Goal: Navigation & Orientation: Go to known website

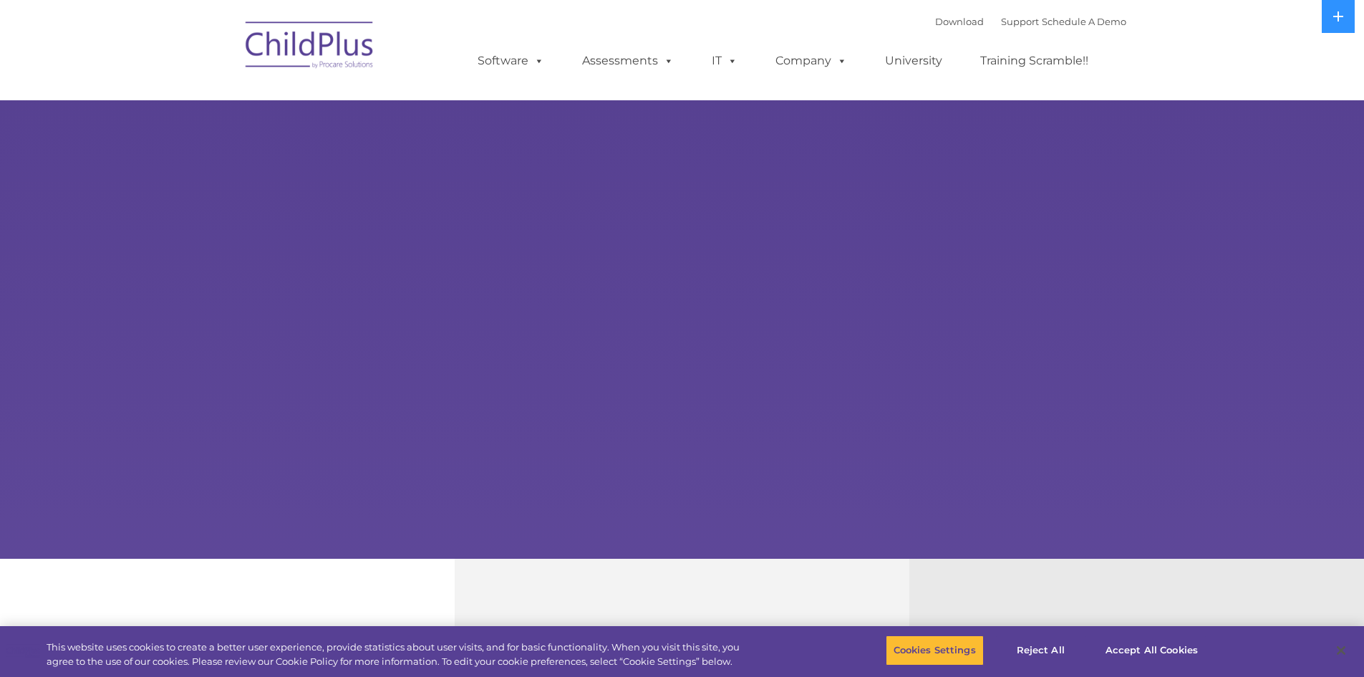
select select "MEDIUM"
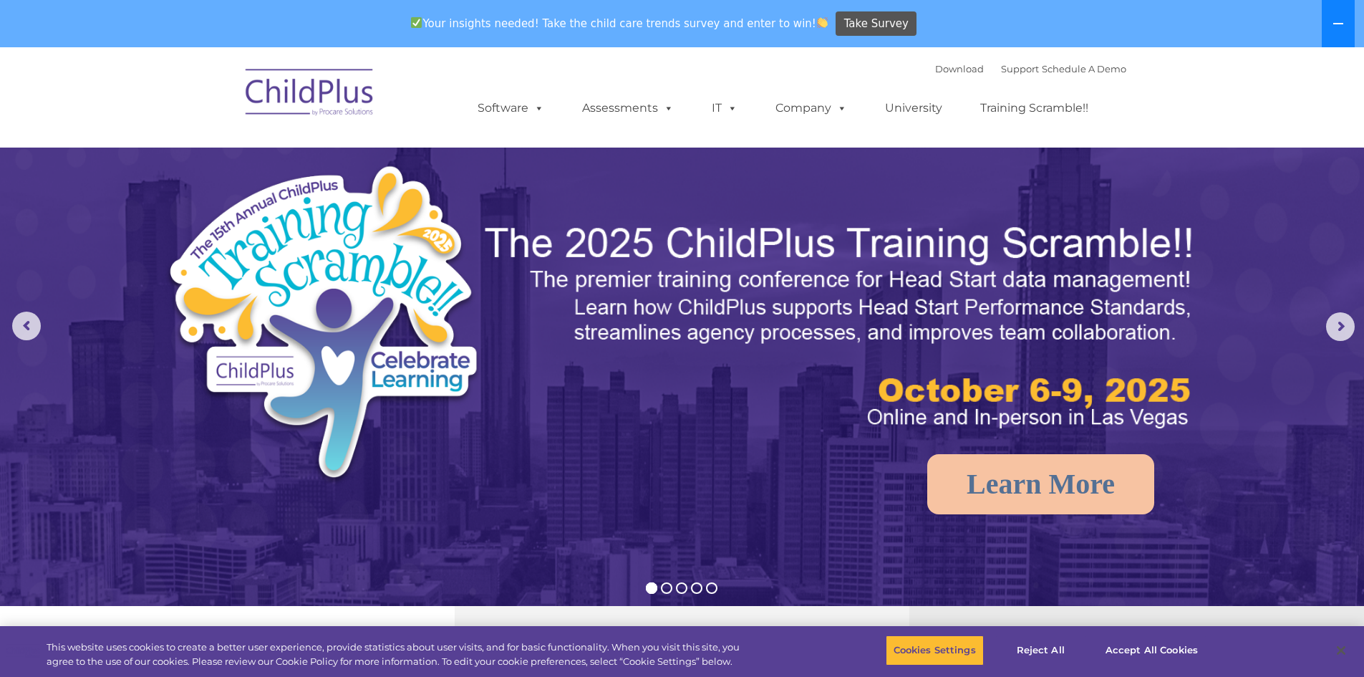
click at [1348, 29] on button at bounding box center [1338, 23] width 33 height 47
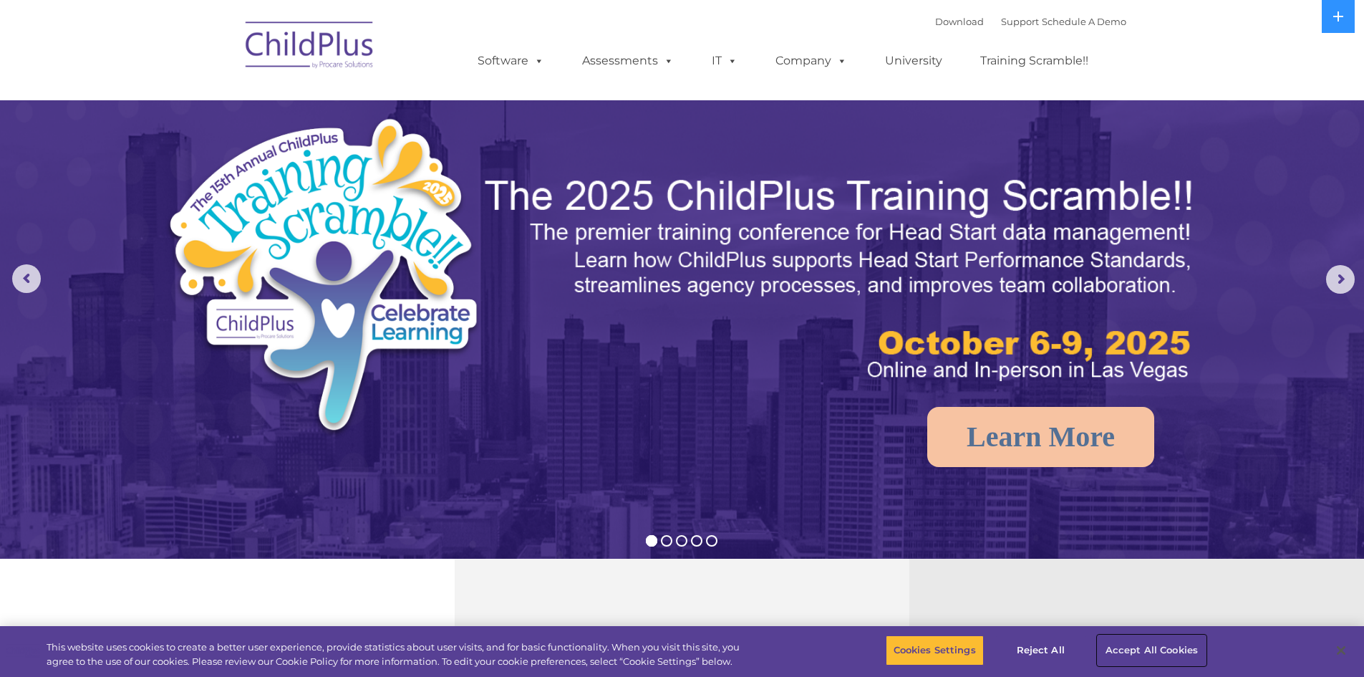
click at [1182, 649] on button "Accept All Cookies" at bounding box center [1152, 650] width 108 height 30
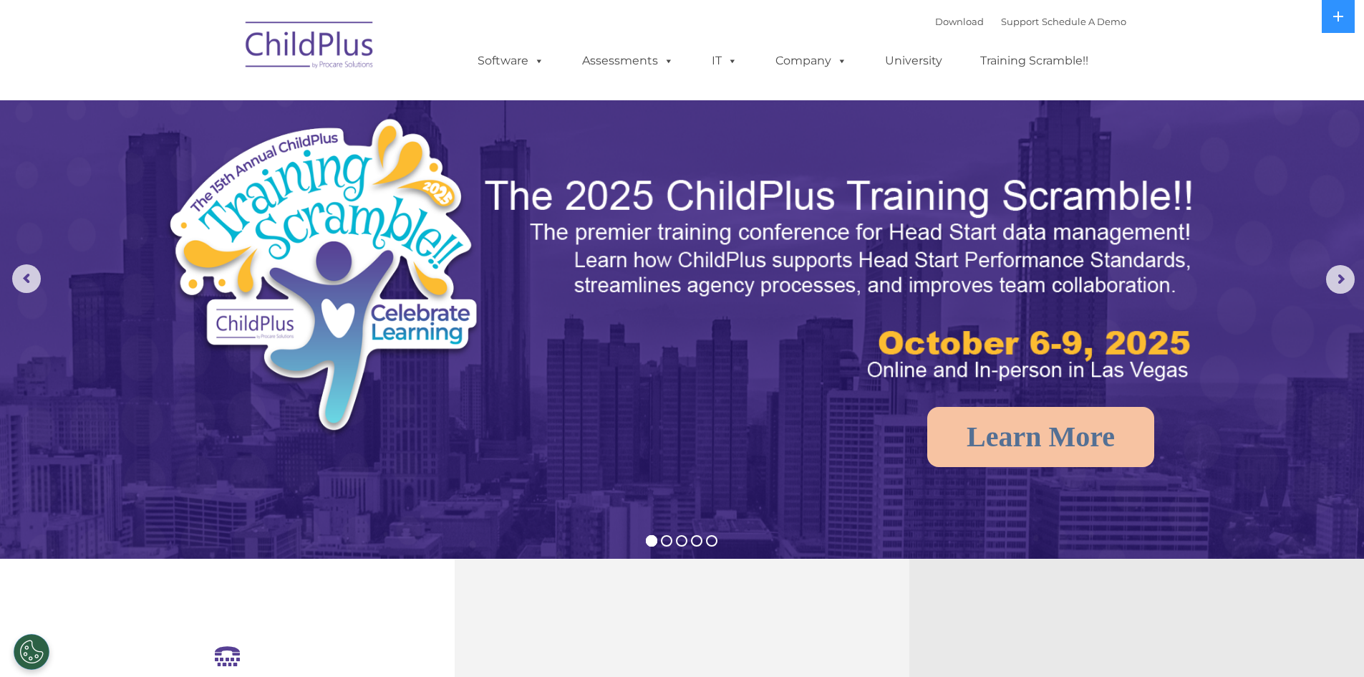
click at [324, 56] on img at bounding box center [309, 47] width 143 height 72
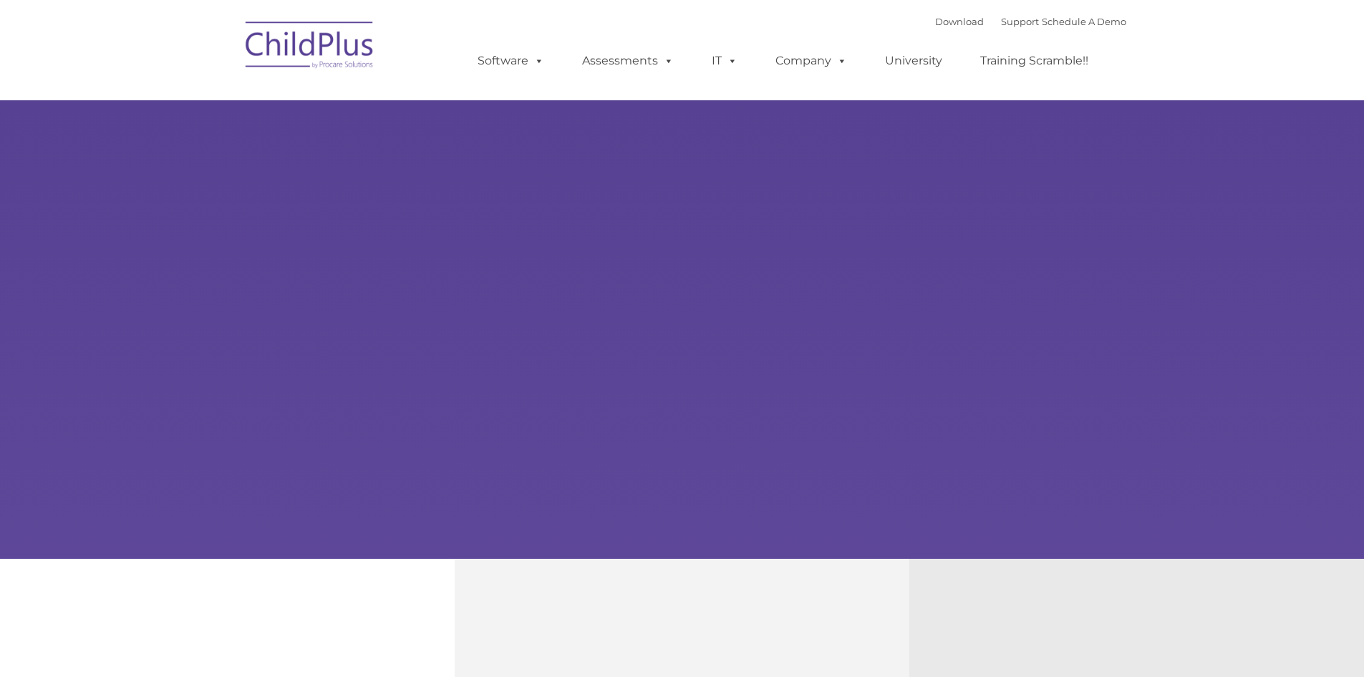
type input ""
select select "MEDIUM"
